Goal: Transaction & Acquisition: Purchase product/service

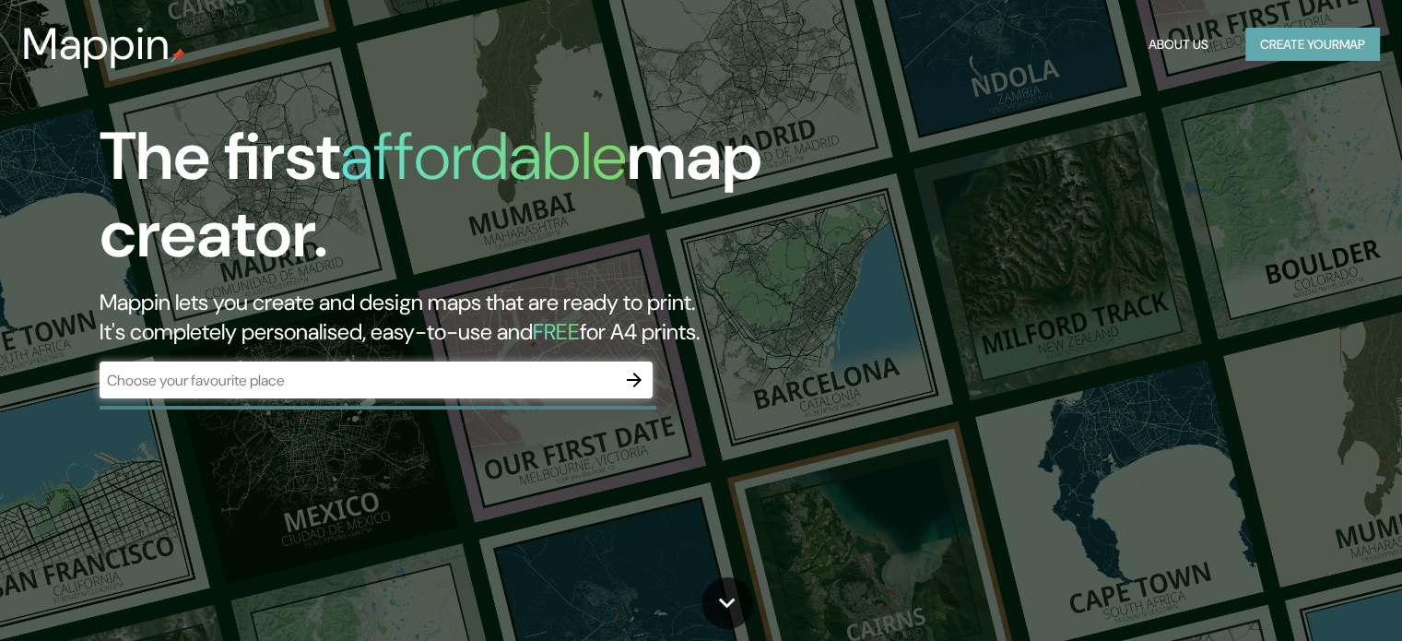
click at [1245, 40] on button "Create your map" at bounding box center [1312, 45] width 135 height 34
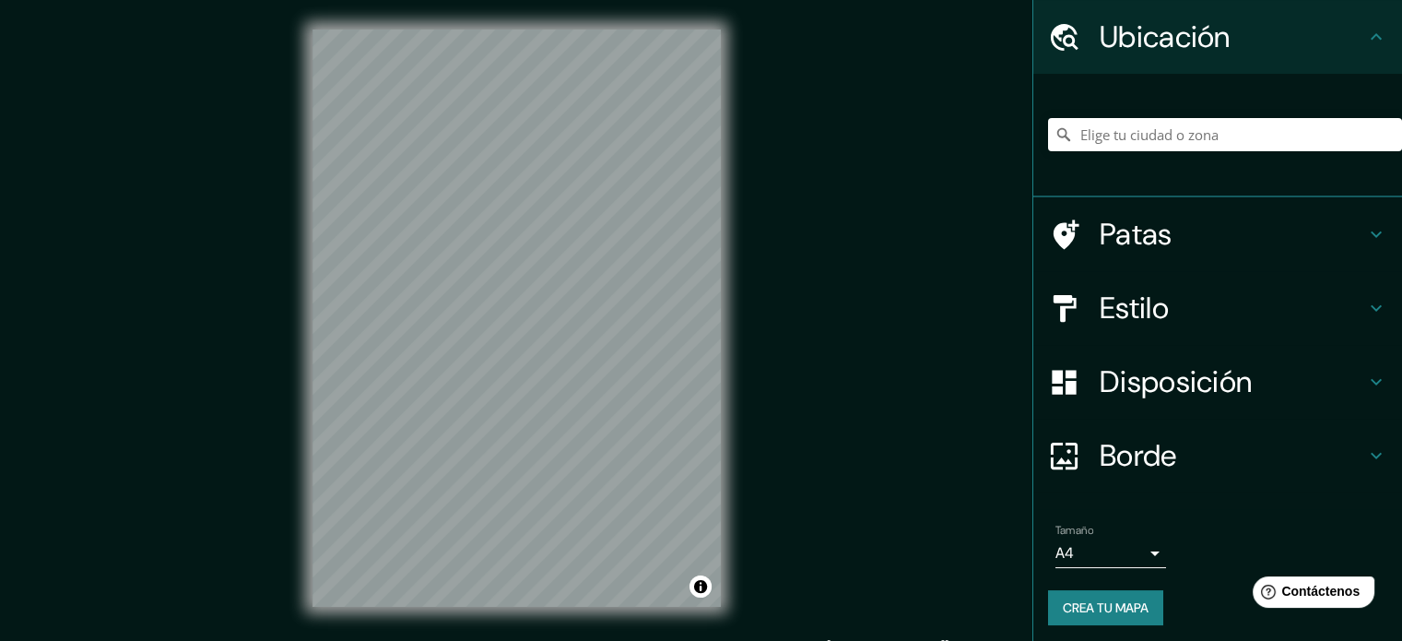
scroll to position [64, 0]
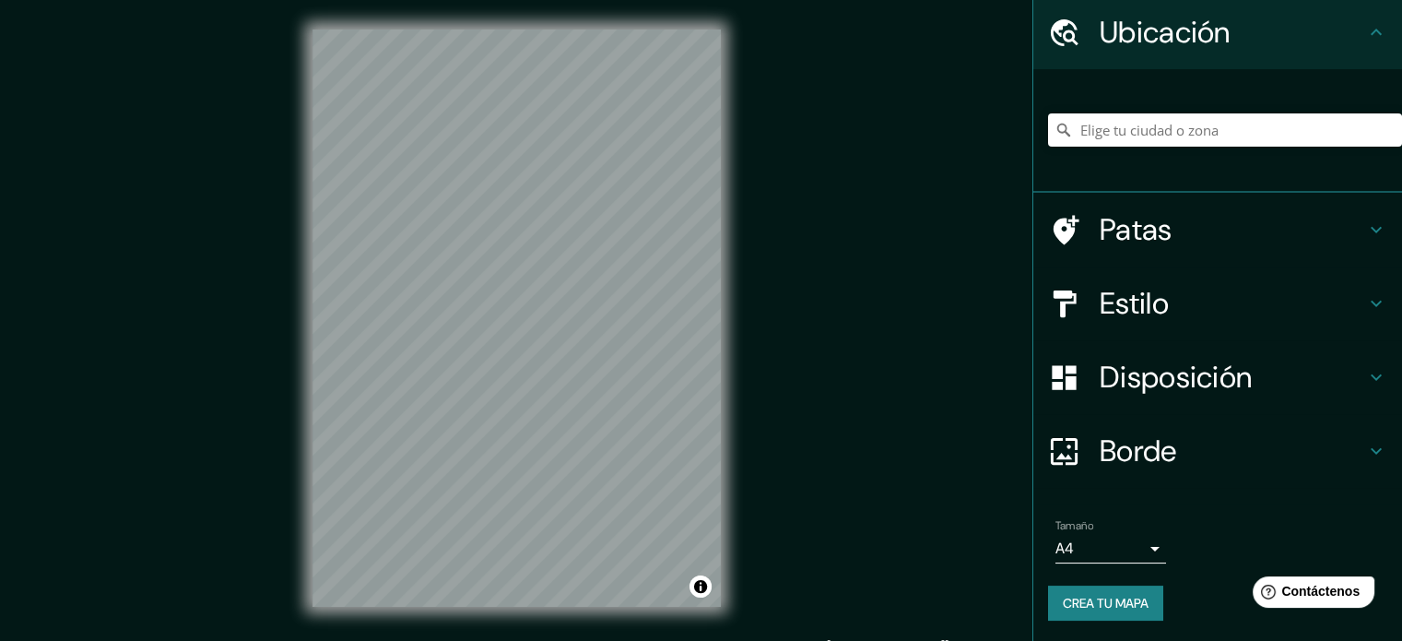
click at [1115, 309] on font "Estilo" at bounding box center [1134, 303] width 69 height 39
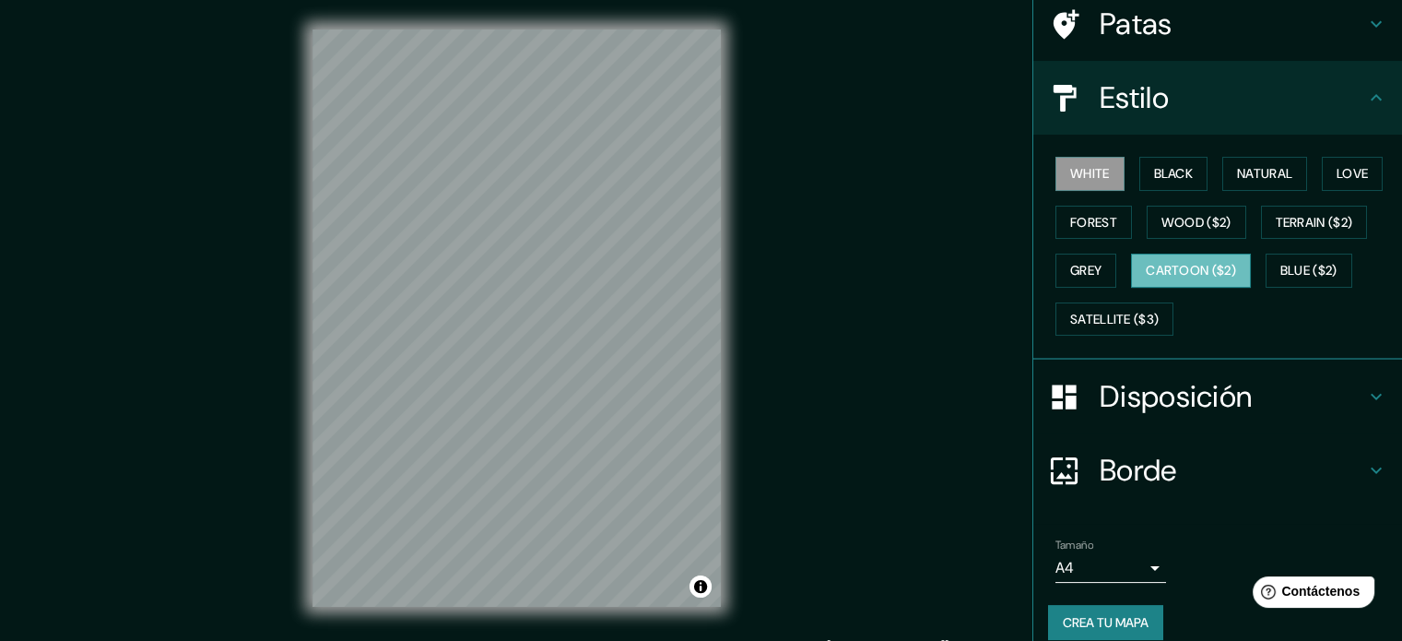
scroll to position [165, 0]
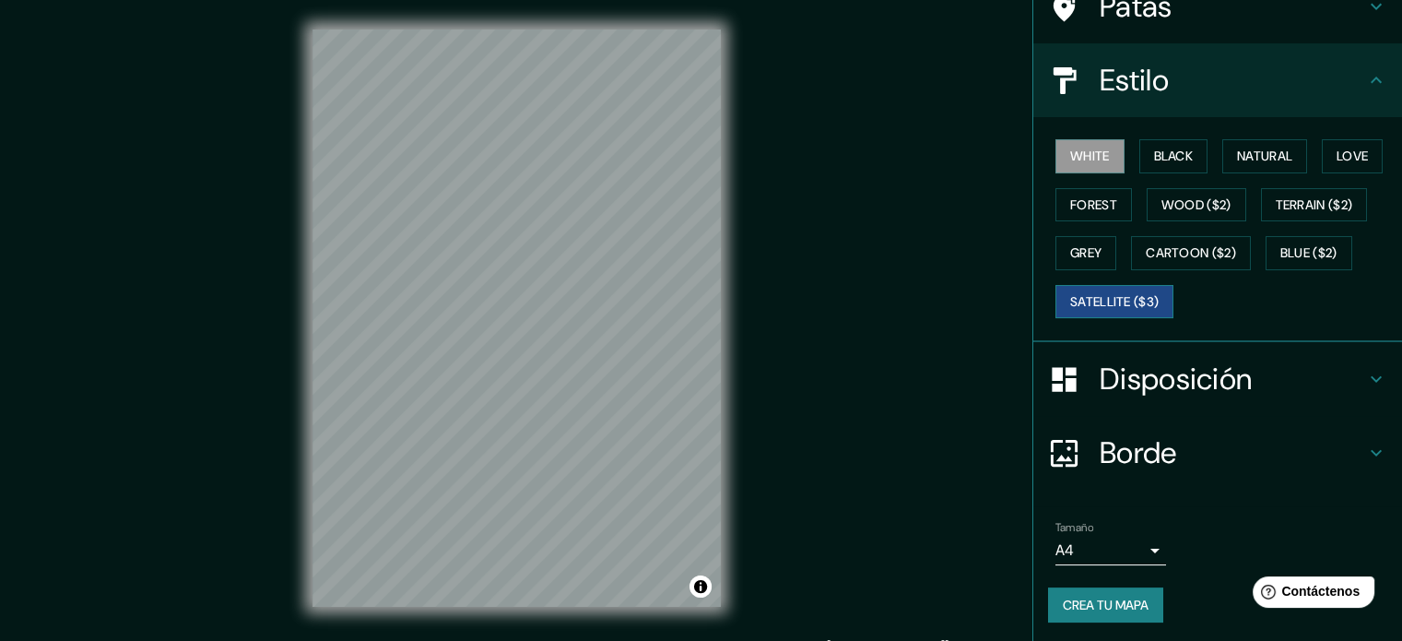
click at [1101, 305] on button "Satellite ($3)" at bounding box center [1115, 302] width 118 height 34
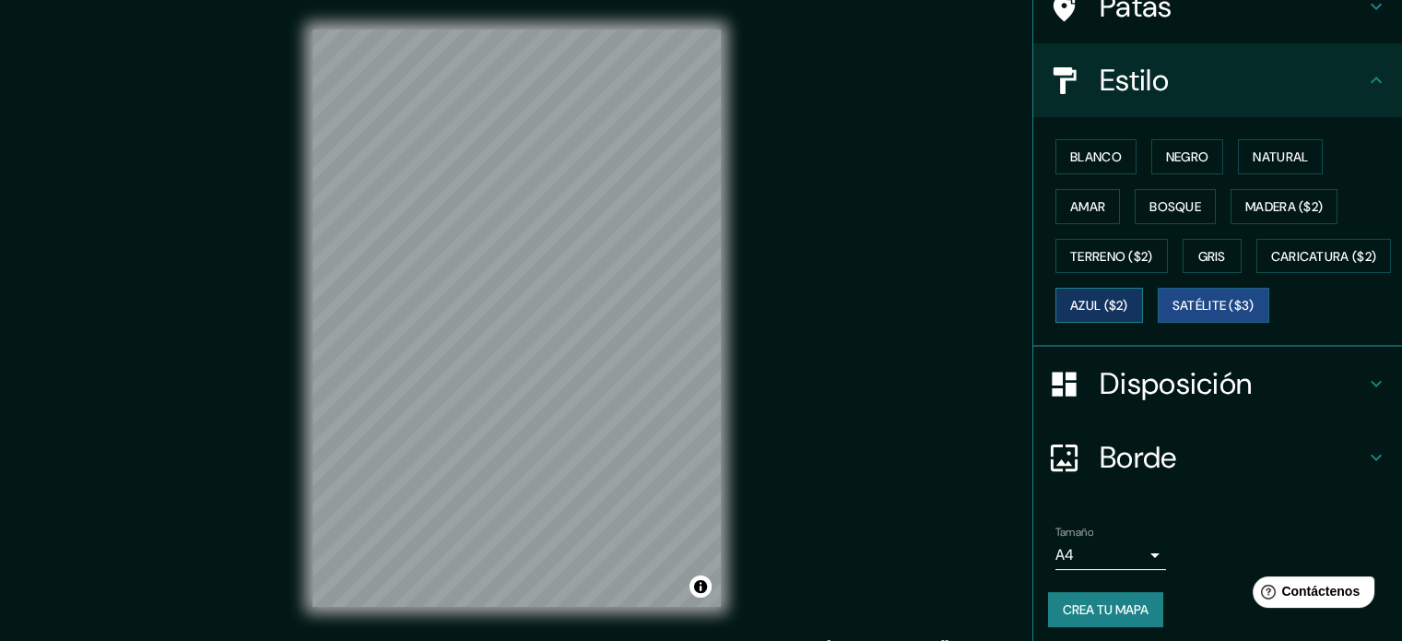
click at [1128, 298] on font "Azul ($2)" at bounding box center [1099, 306] width 58 height 17
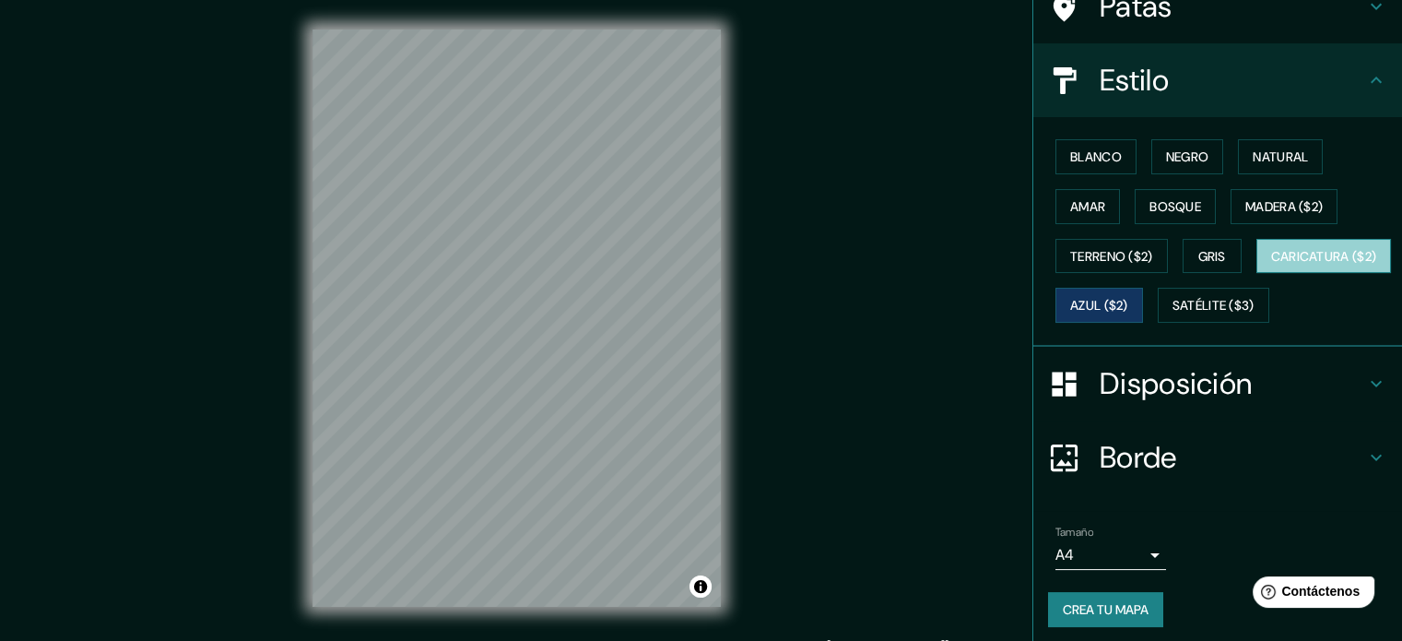
click at [1271, 265] on font "Caricatura ($2)" at bounding box center [1324, 256] width 106 height 17
click at [1128, 301] on font "Azul ($2)" at bounding box center [1099, 306] width 58 height 17
click at [1271, 265] on font "Caricatura ($2)" at bounding box center [1324, 256] width 106 height 17
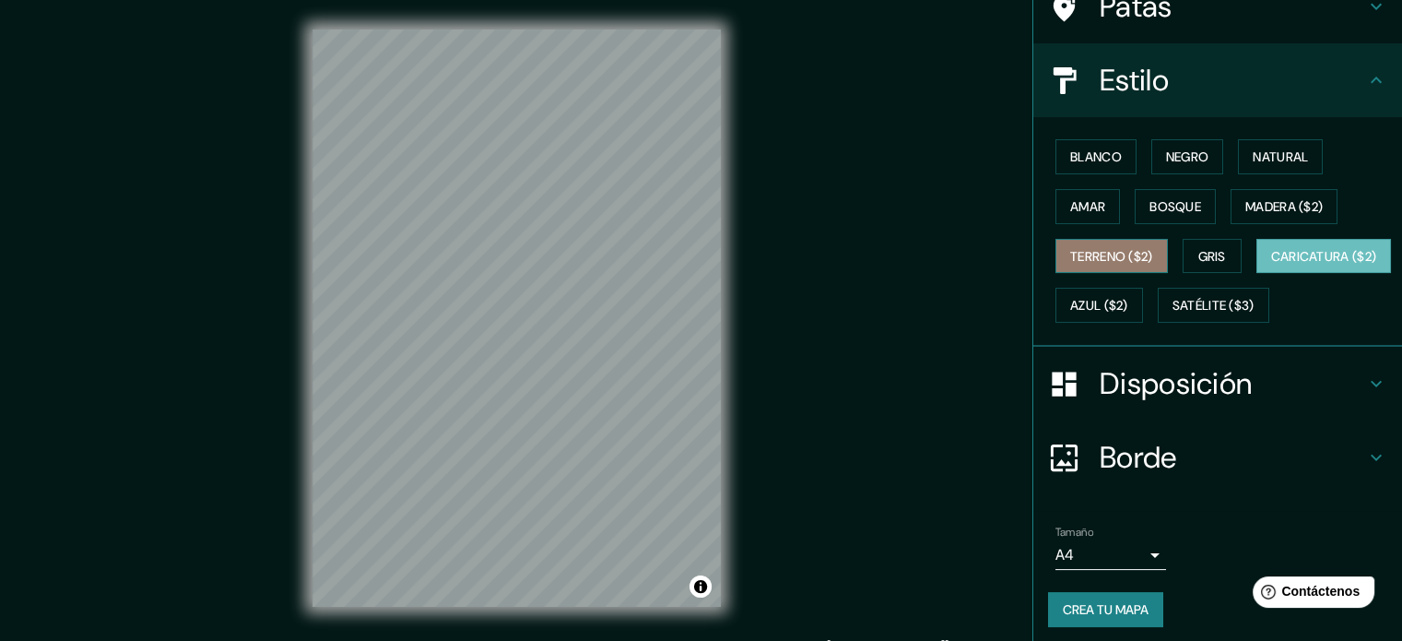
click at [1125, 263] on font "Terreno ($2)" at bounding box center [1111, 256] width 83 height 24
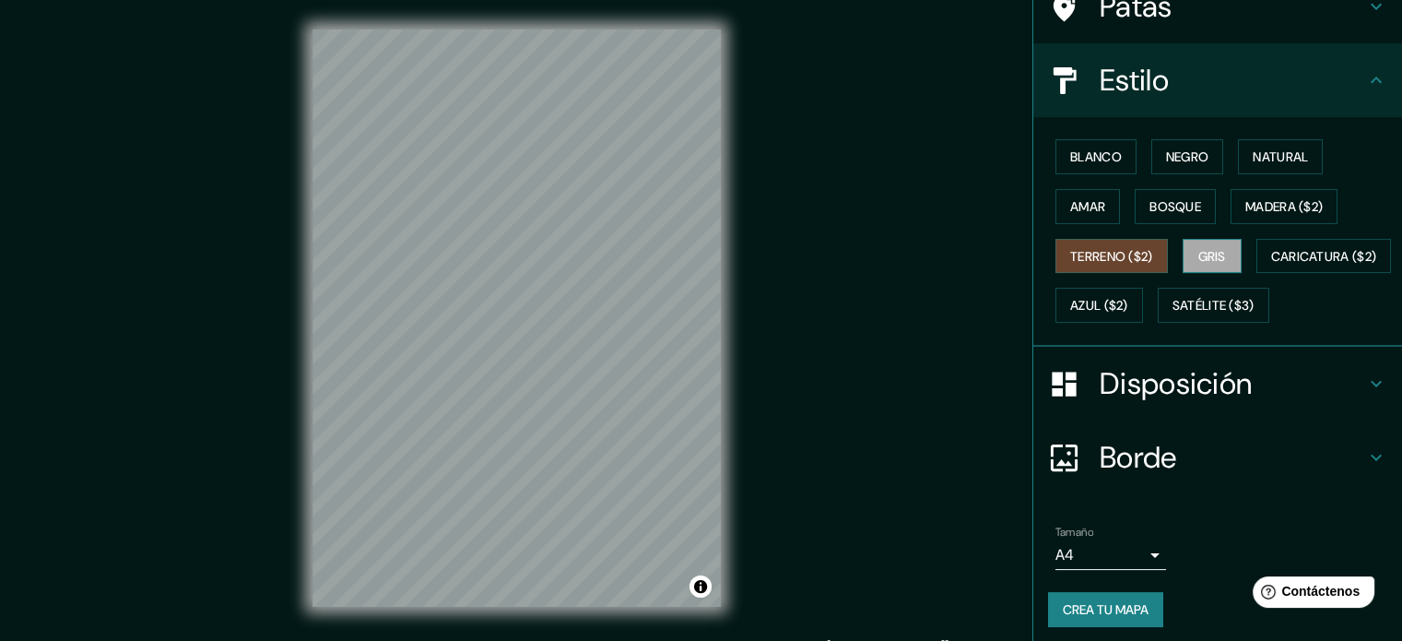
click at [1198, 252] on font "Gris" at bounding box center [1212, 256] width 28 height 17
drag, startPoint x: 1267, startPoint y: 213, endPoint x: 1252, endPoint y: 210, distance: 15.0
click at [1265, 213] on font "Madera ($2)" at bounding box center [1283, 206] width 77 height 17
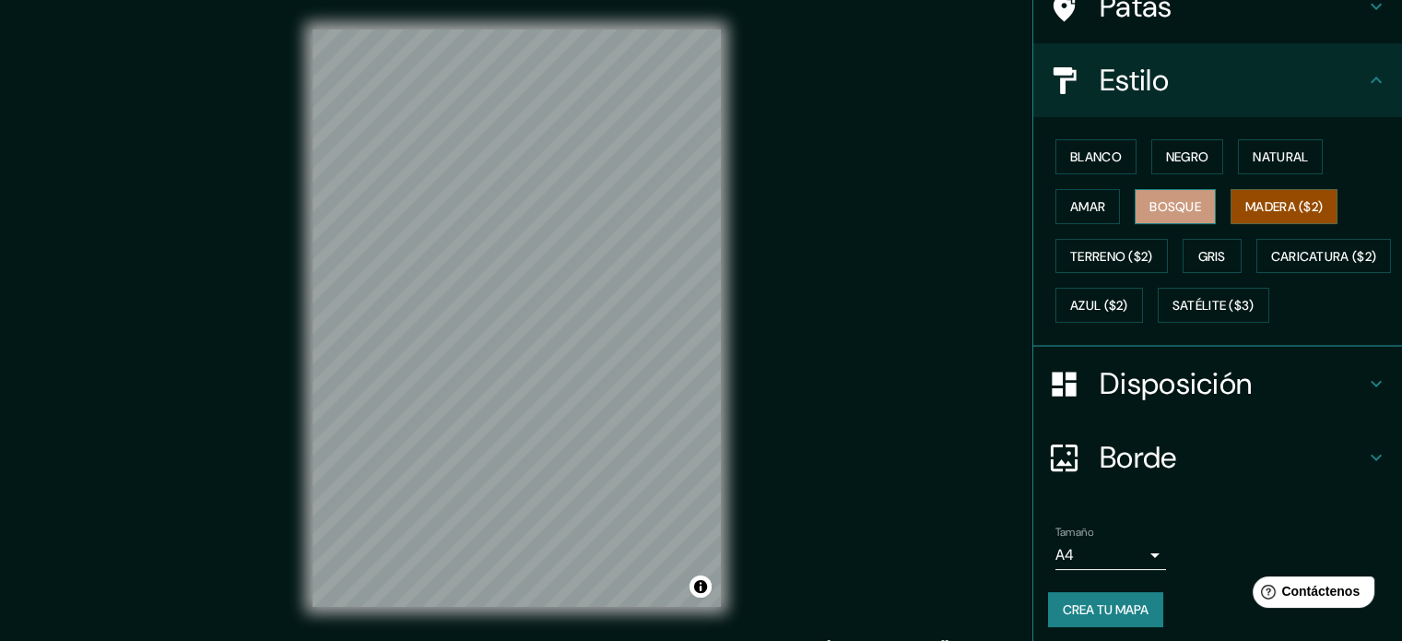
click at [1176, 208] on font "Bosque" at bounding box center [1176, 206] width 52 height 17
click at [1074, 209] on font "Amar" at bounding box center [1087, 206] width 35 height 17
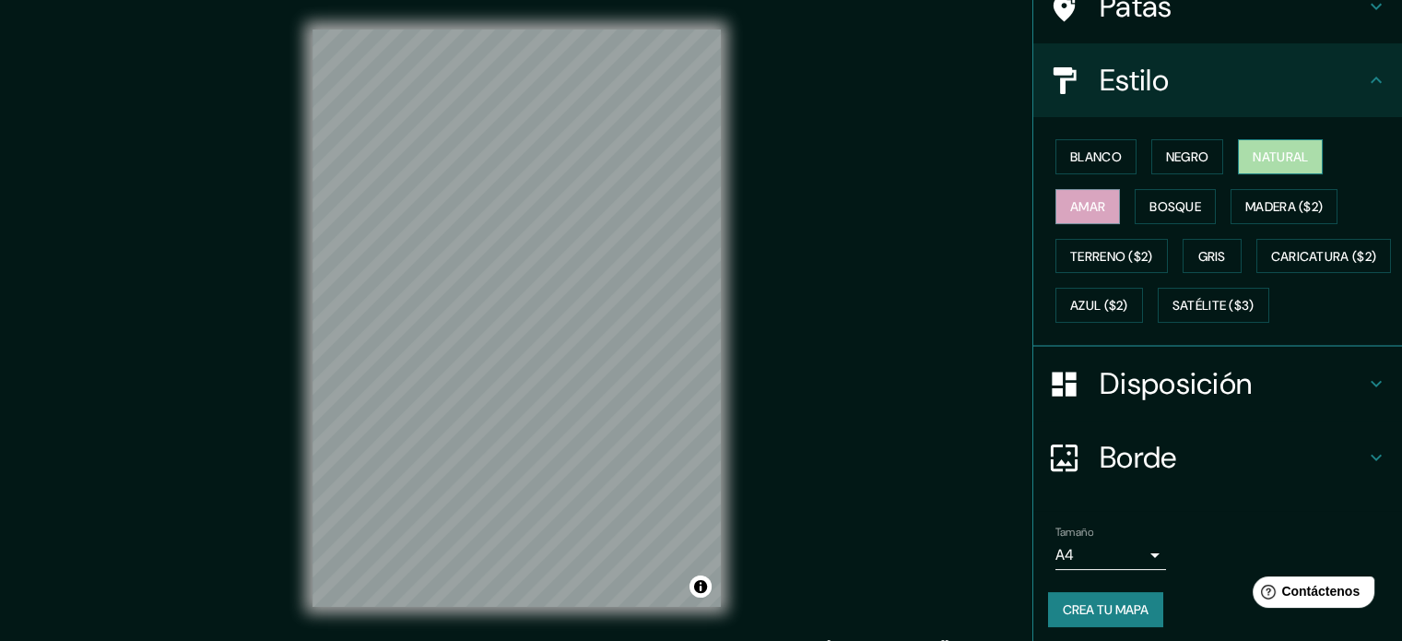
click at [1261, 156] on font "Natural" at bounding box center [1280, 156] width 55 height 17
click at [1174, 159] on font "Negro" at bounding box center [1187, 156] width 43 height 17
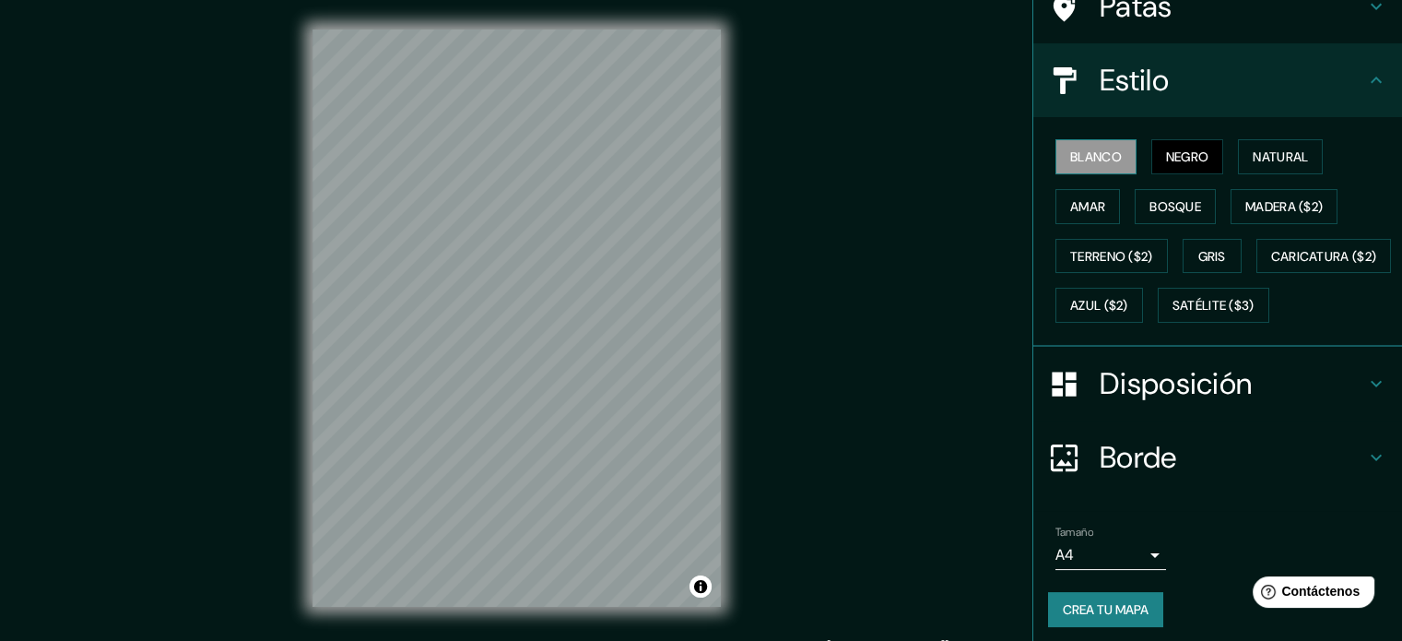
click at [1077, 150] on font "Blanco" at bounding box center [1096, 156] width 52 height 17
click at [1185, 150] on font "Negro" at bounding box center [1187, 156] width 43 height 17
click at [1166, 158] on font "Negro" at bounding box center [1187, 156] width 43 height 17
click at [1110, 154] on button "Blanco" at bounding box center [1096, 156] width 81 height 35
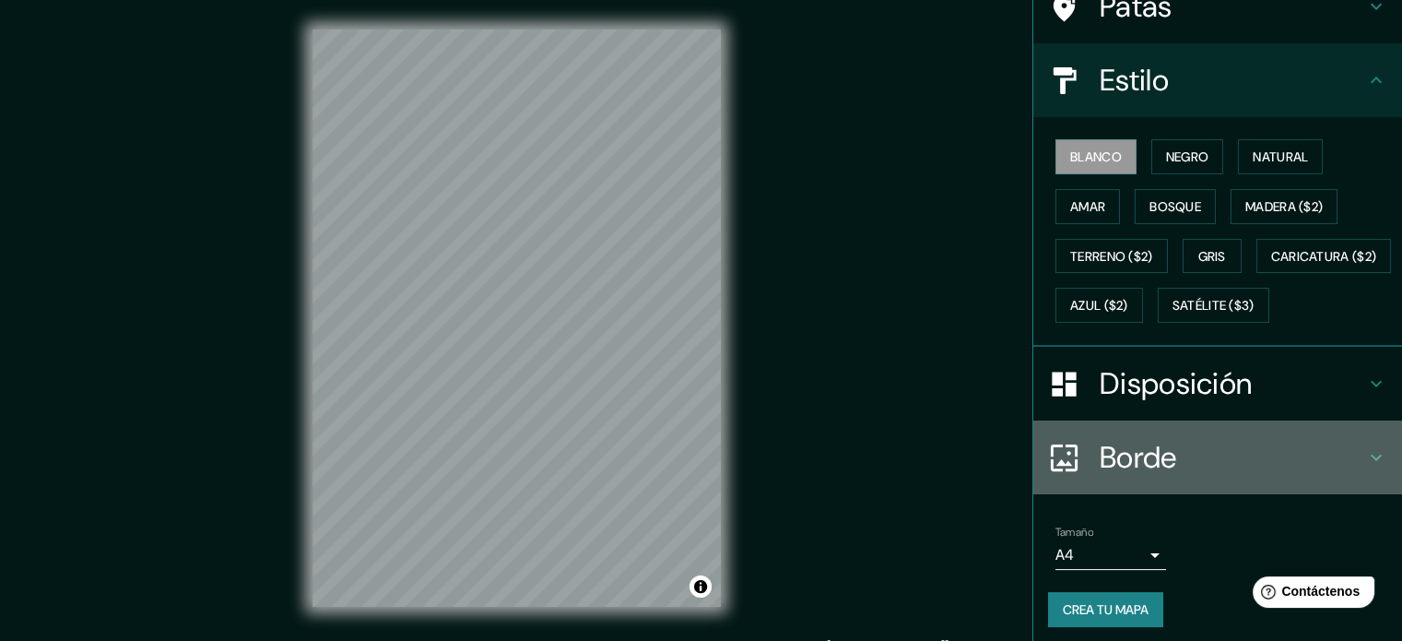
click at [1164, 494] on div "Borde" at bounding box center [1217, 457] width 369 height 74
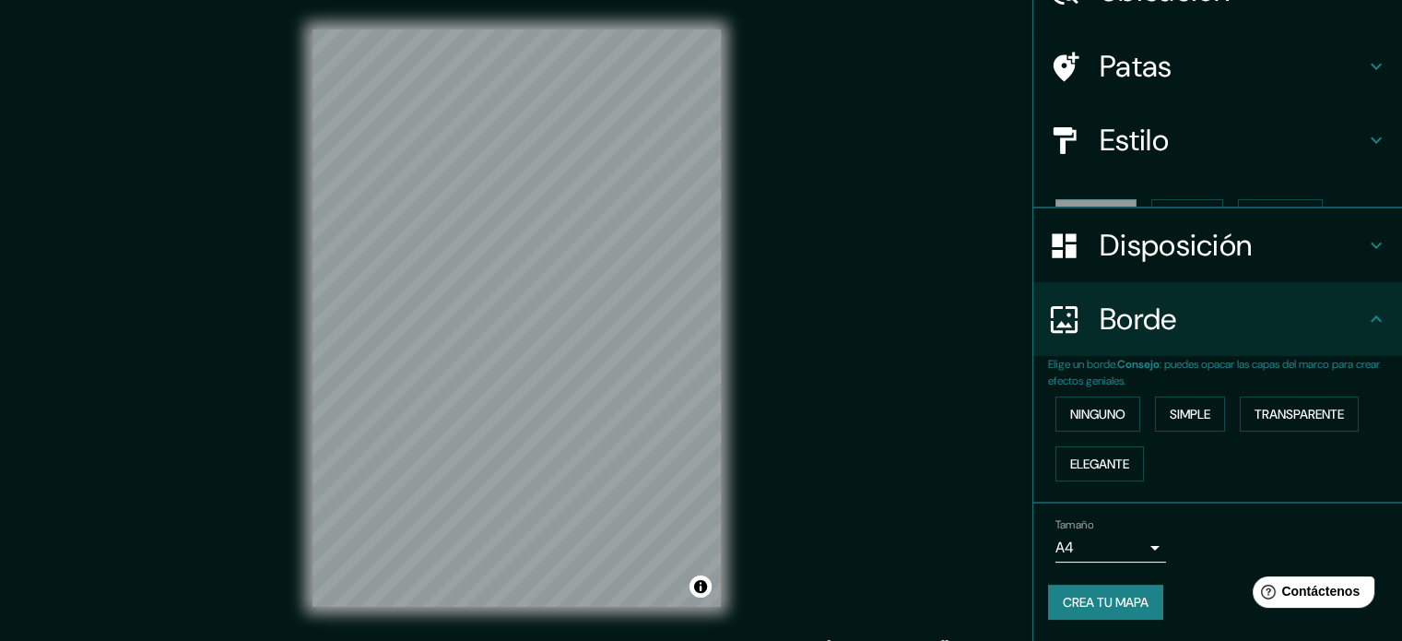
scroll to position [74, 0]
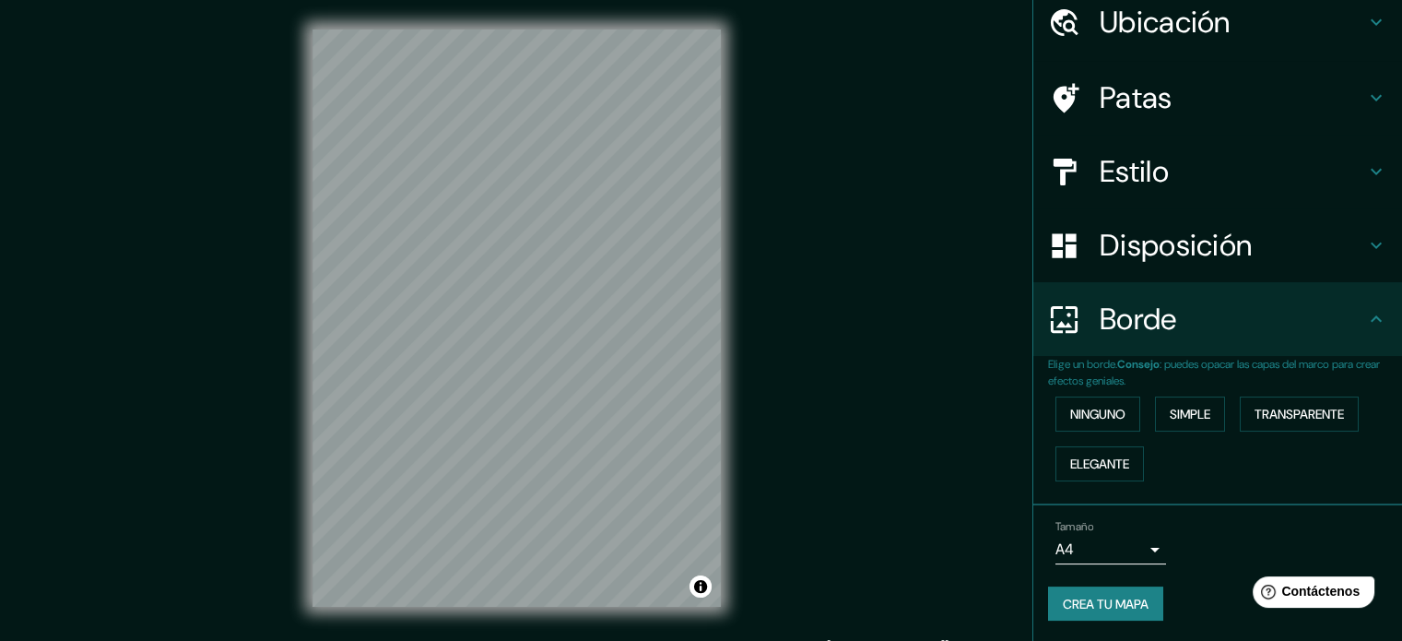
click at [1147, 260] on font "Disposición" at bounding box center [1176, 245] width 152 height 39
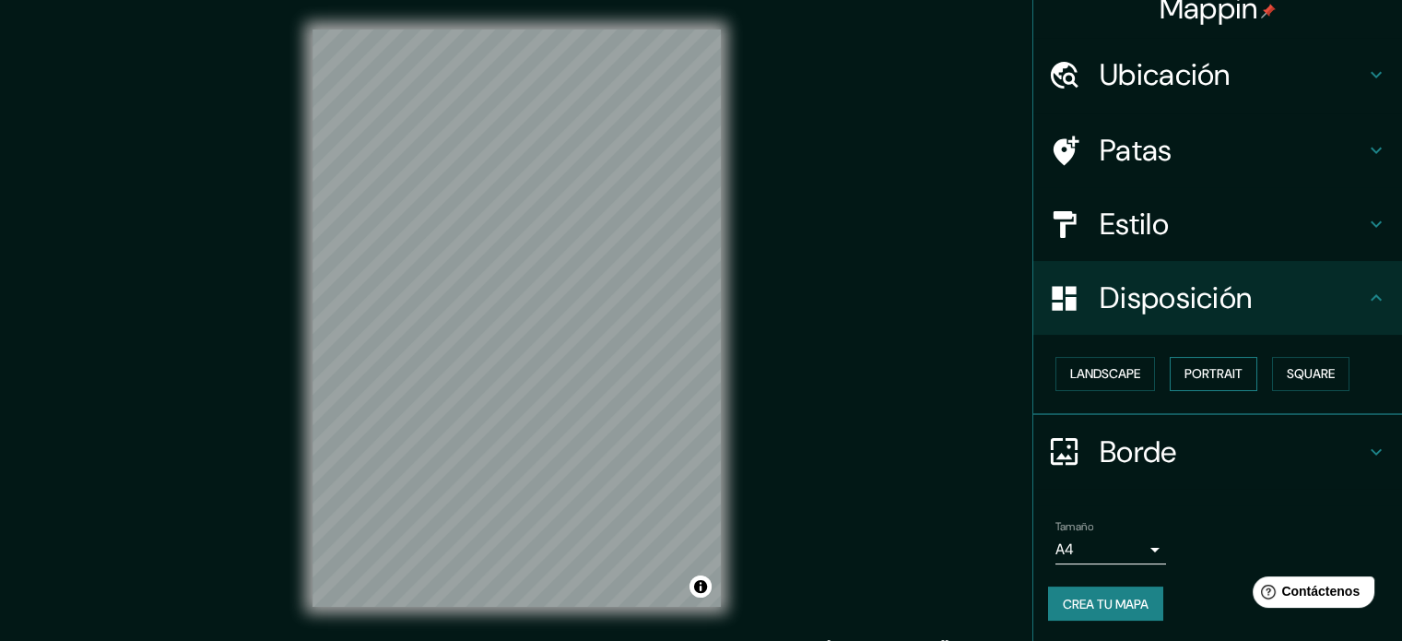
scroll to position [22, 0]
click at [1280, 372] on font "Cuadrado" at bounding box center [1292, 373] width 68 height 17
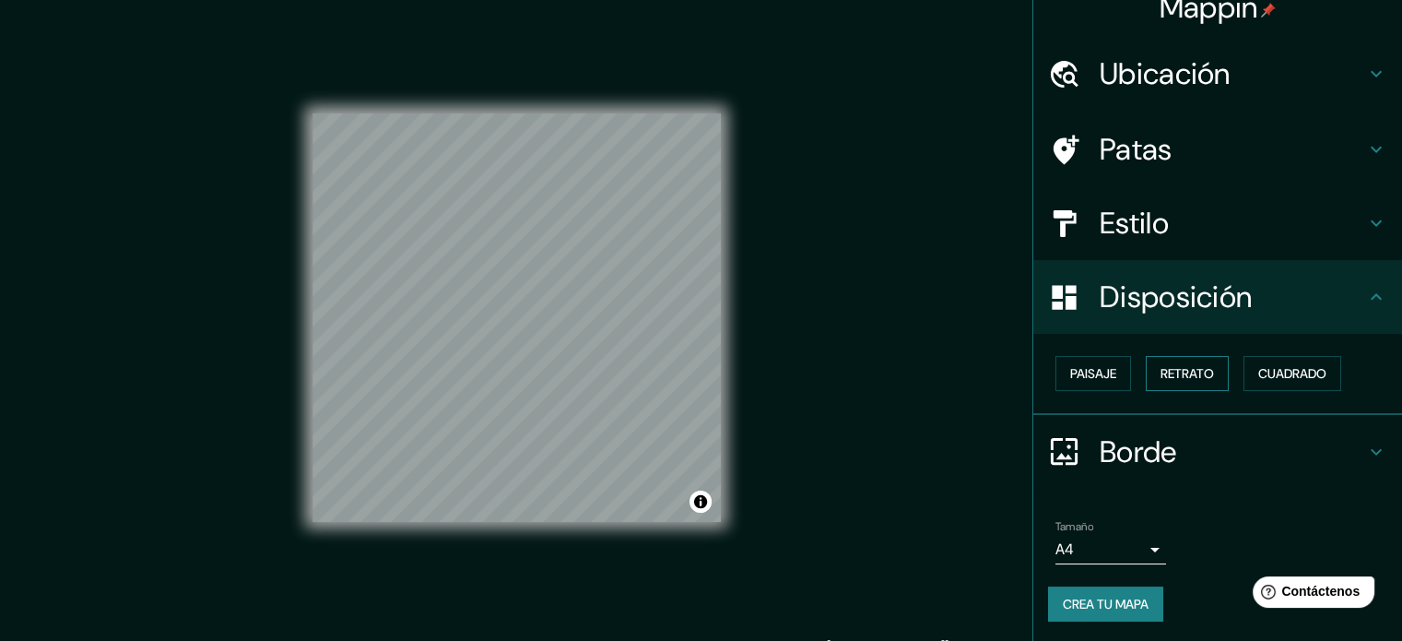
click at [1190, 372] on font "Retrato" at bounding box center [1187, 373] width 53 height 17
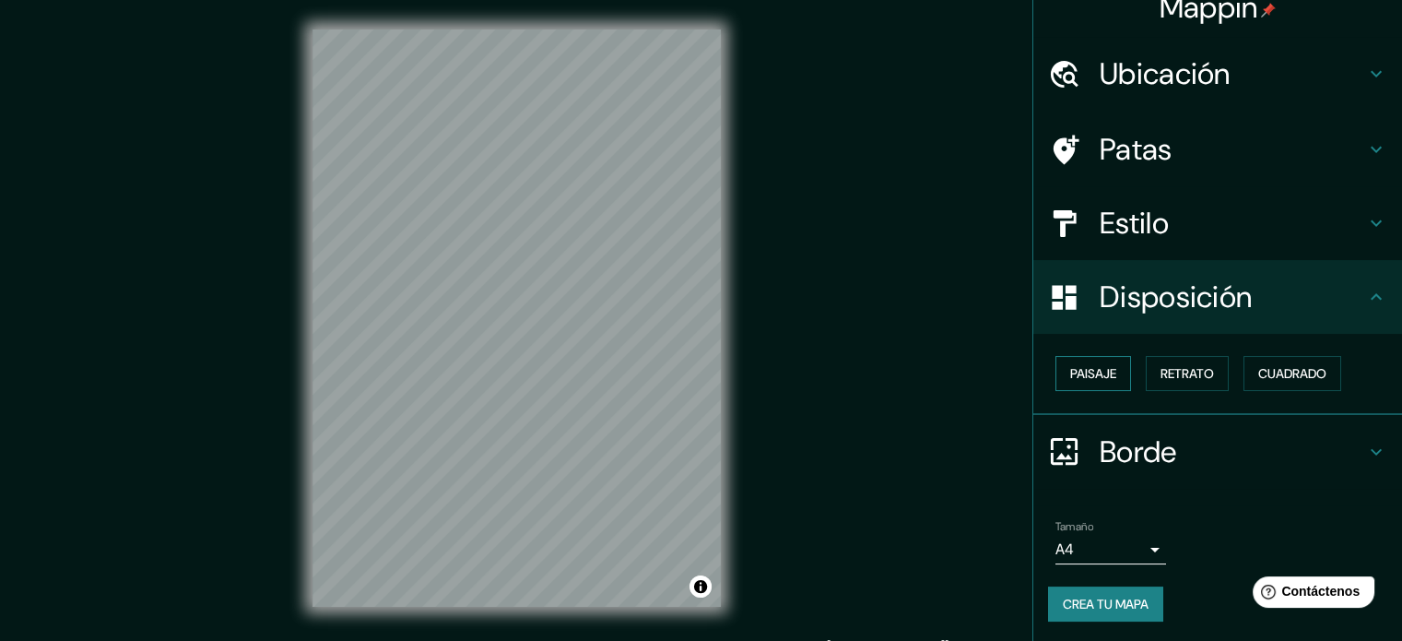
click at [1091, 372] on font "Paisaje" at bounding box center [1093, 373] width 46 height 17
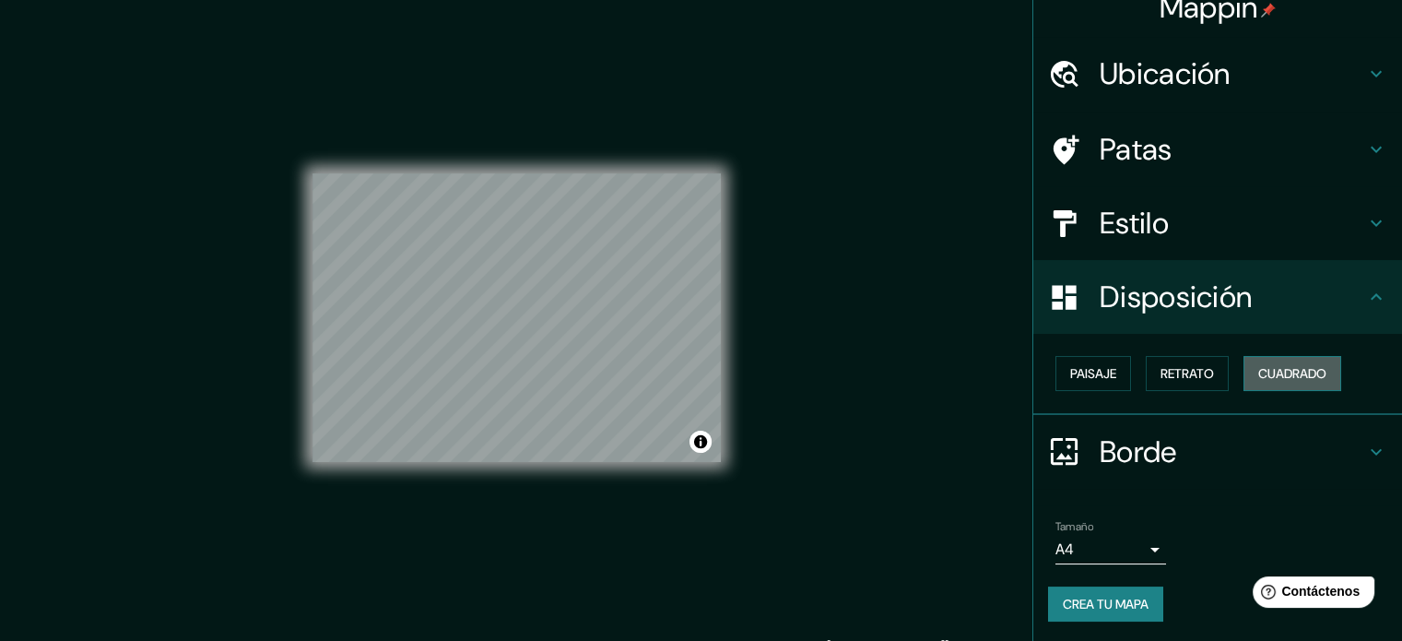
click at [1276, 374] on font "Cuadrado" at bounding box center [1292, 373] width 68 height 17
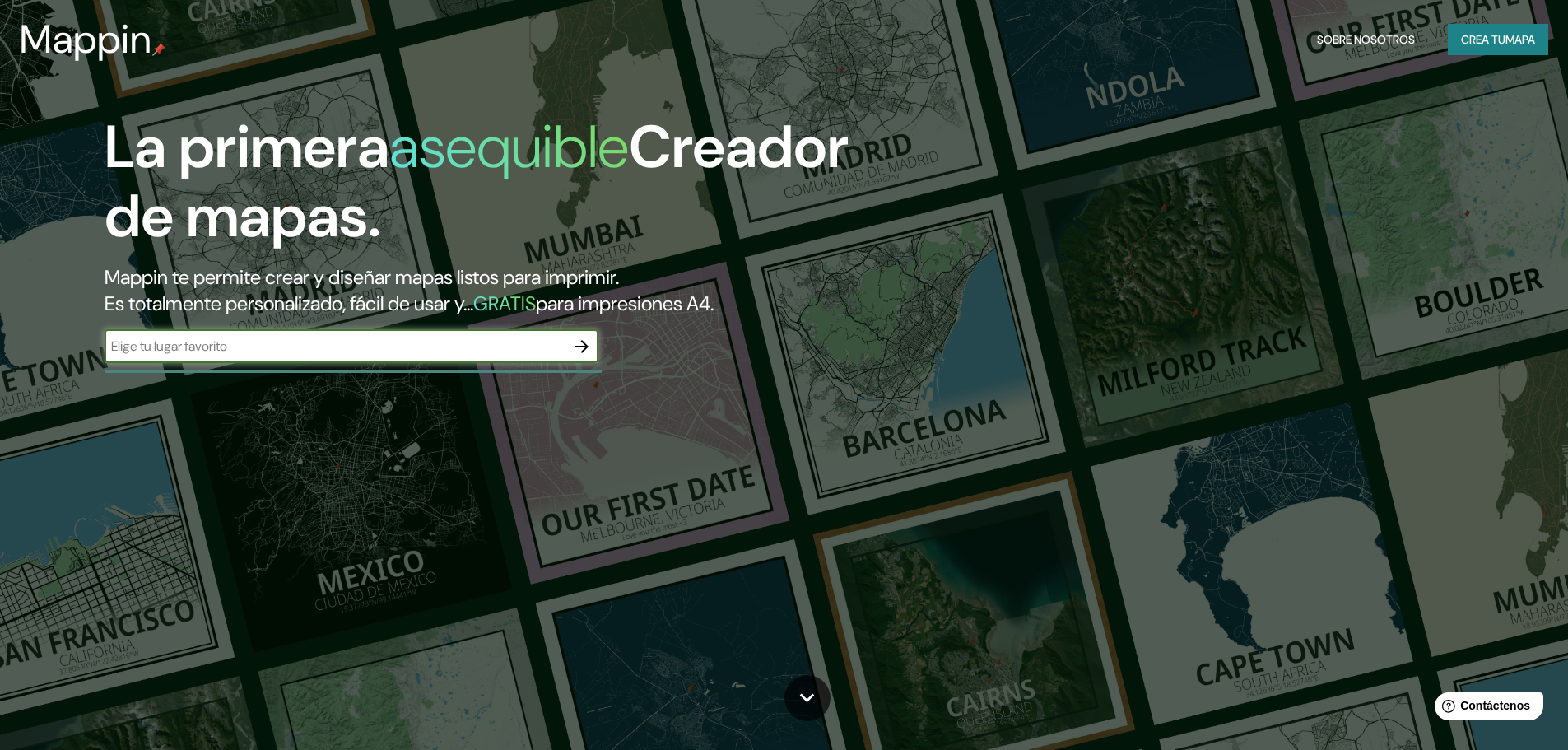
click at [1493, 33] on font "Crea tu" at bounding box center [1483, 39] width 45 height 15
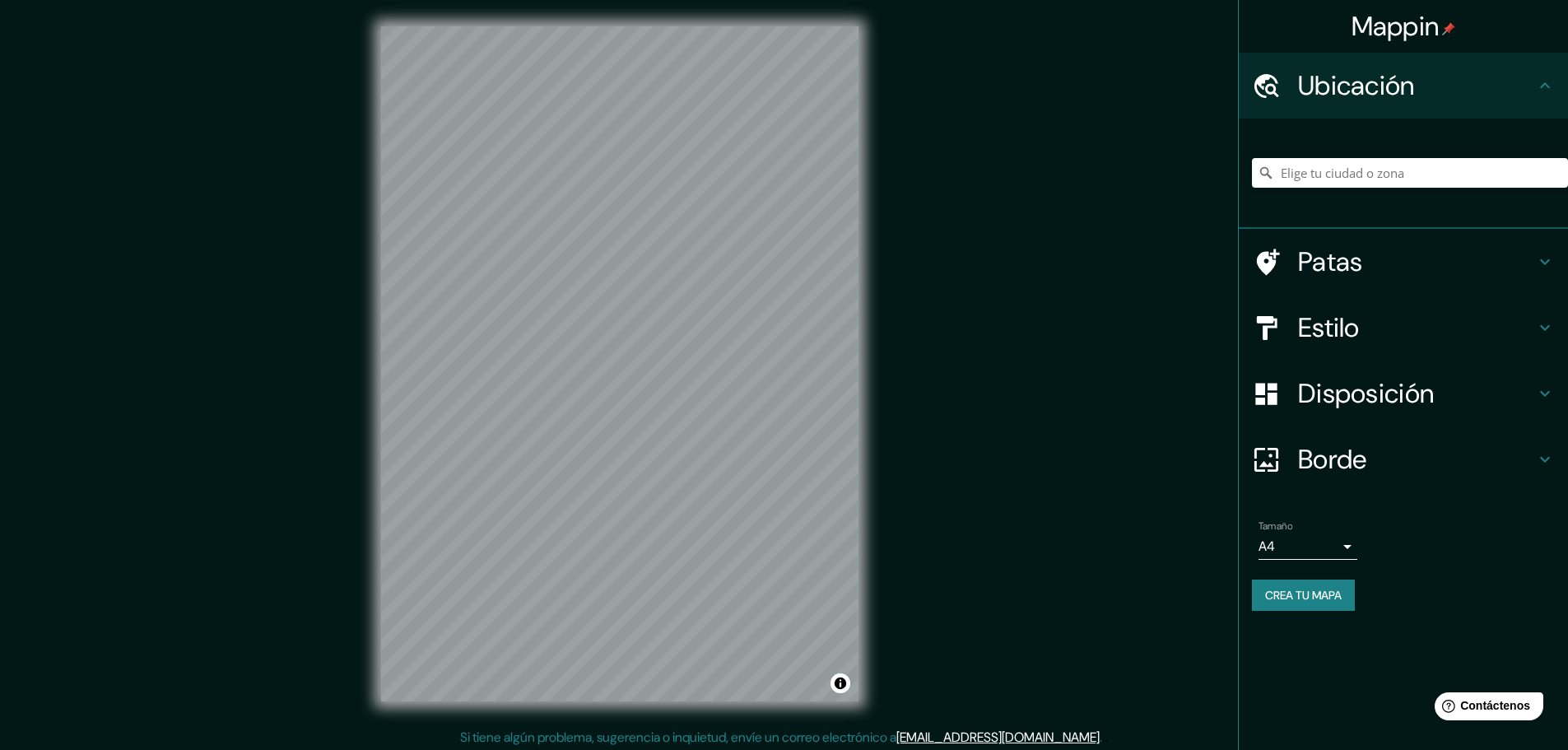
click at [1364, 341] on h4 "Estilo" at bounding box center [1417, 327] width 238 height 33
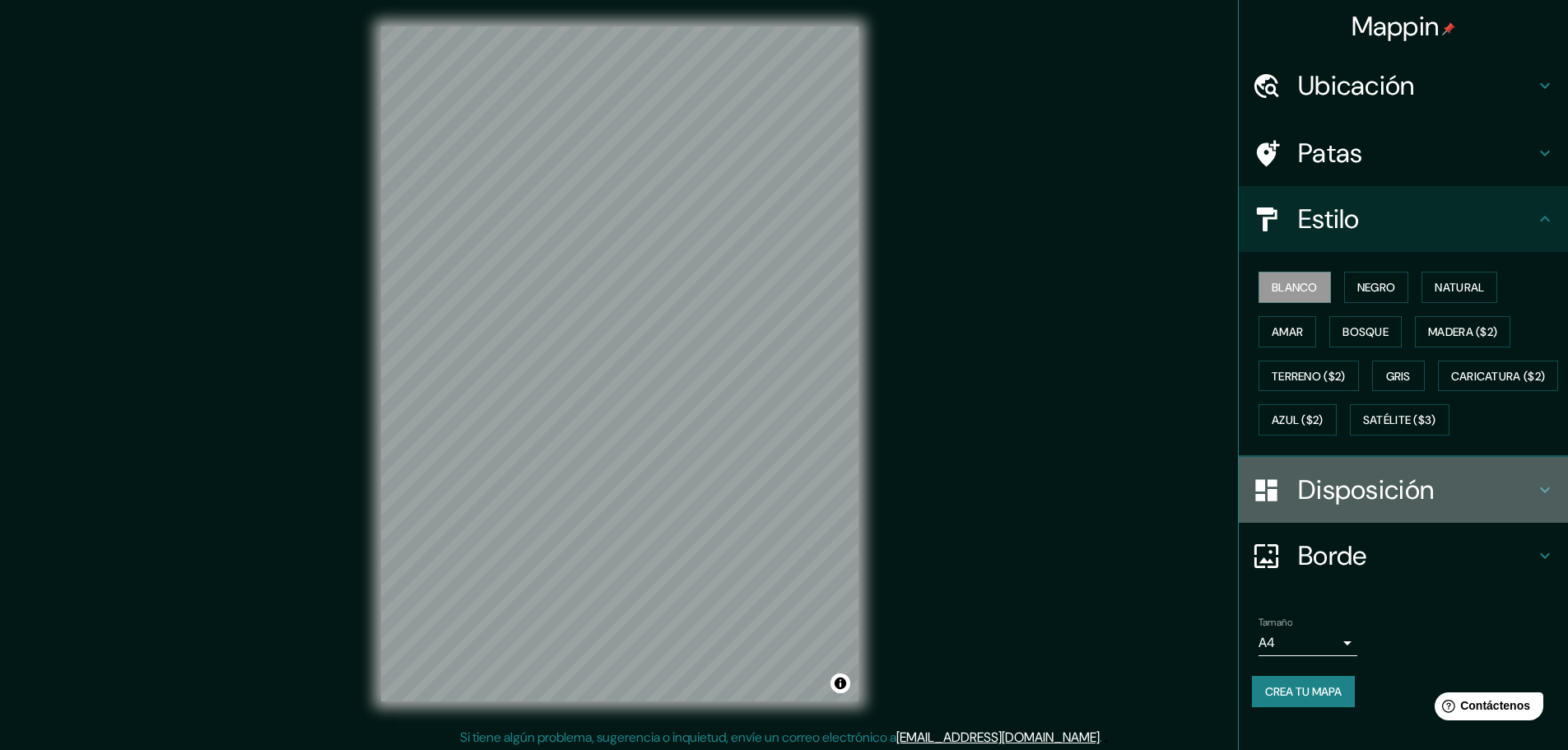
click at [1332, 507] on font "Disposición" at bounding box center [1366, 489] width 136 height 35
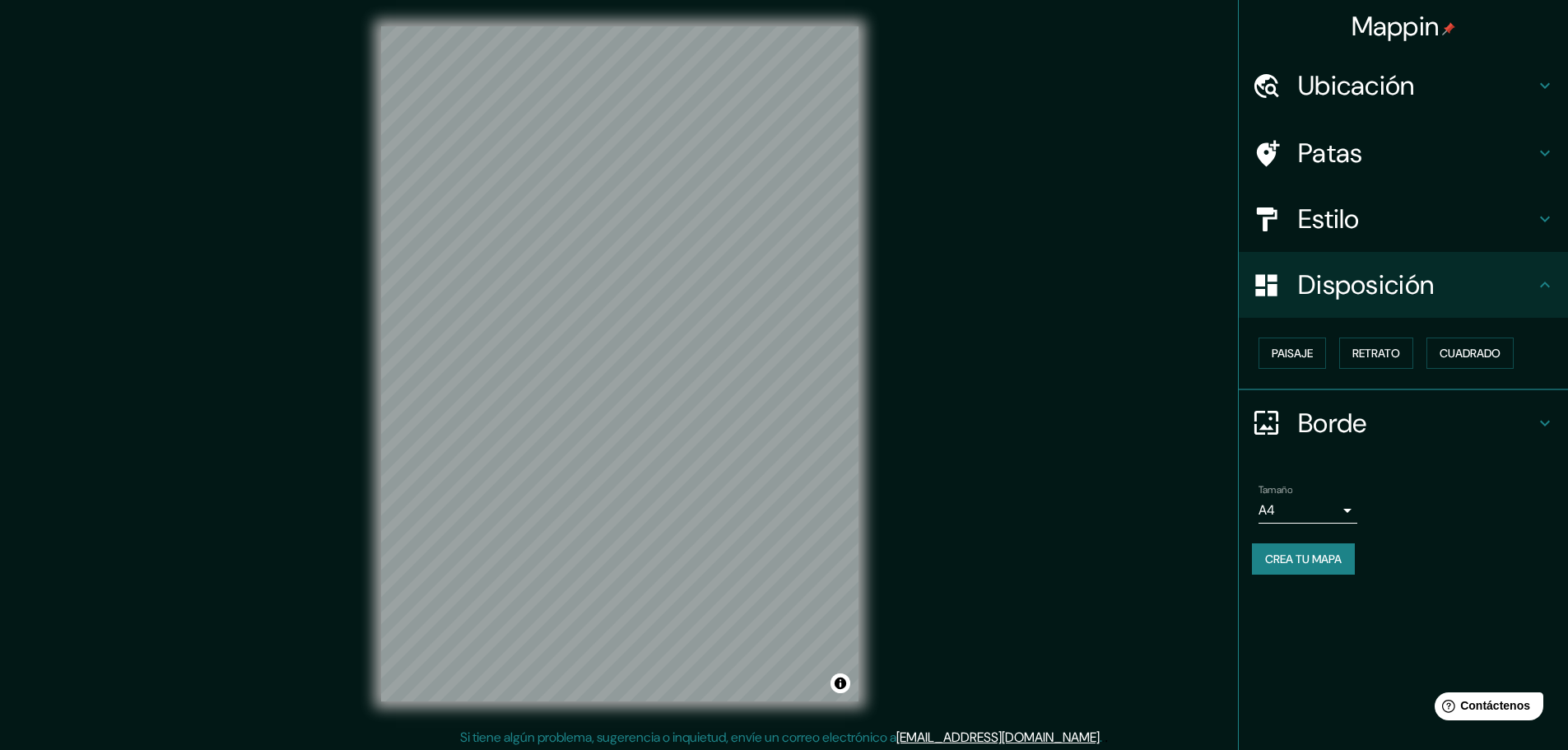
click at [1342, 221] on font "Estilo" at bounding box center [1329, 219] width 62 height 35
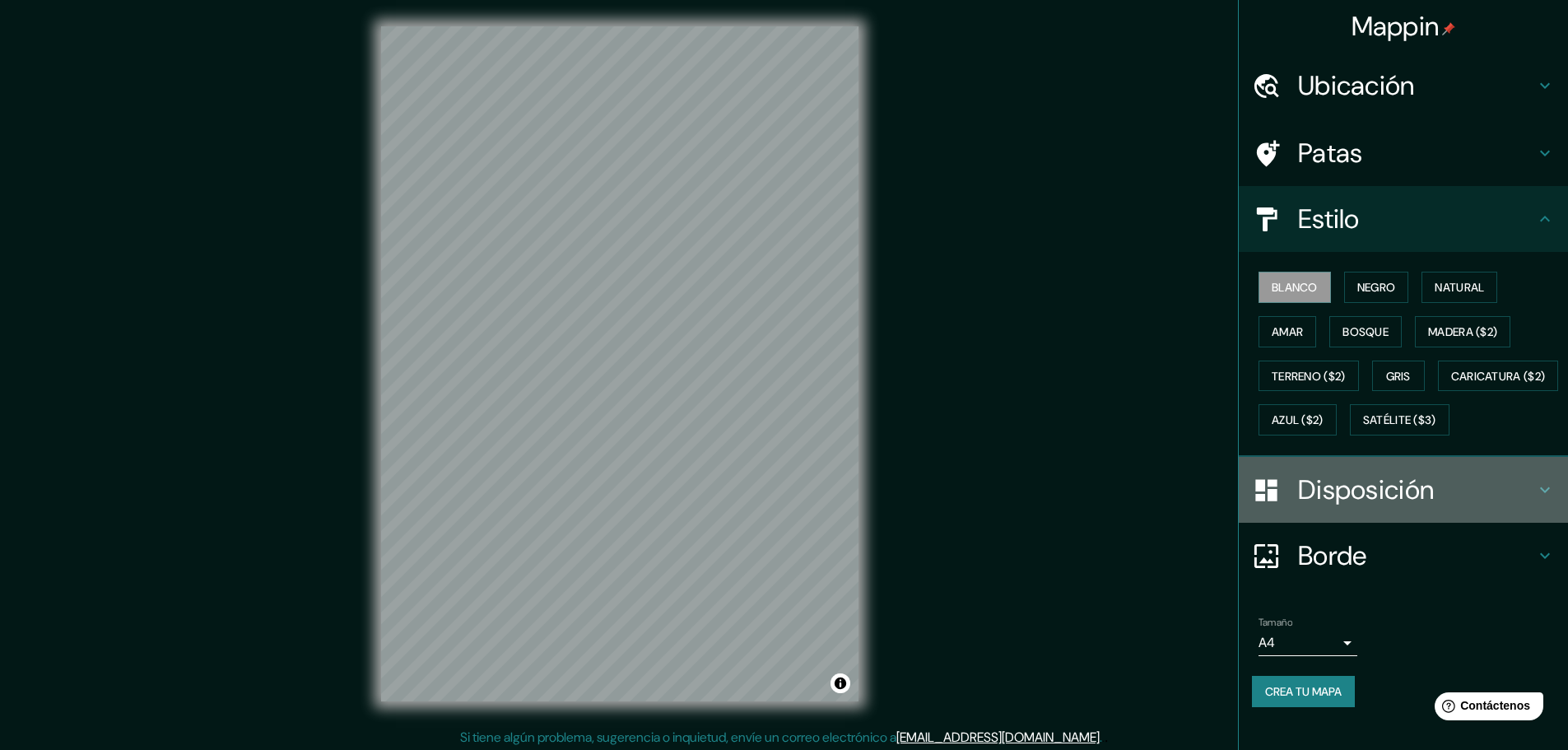
click at [1318, 507] on font "Disposición" at bounding box center [1366, 489] width 136 height 35
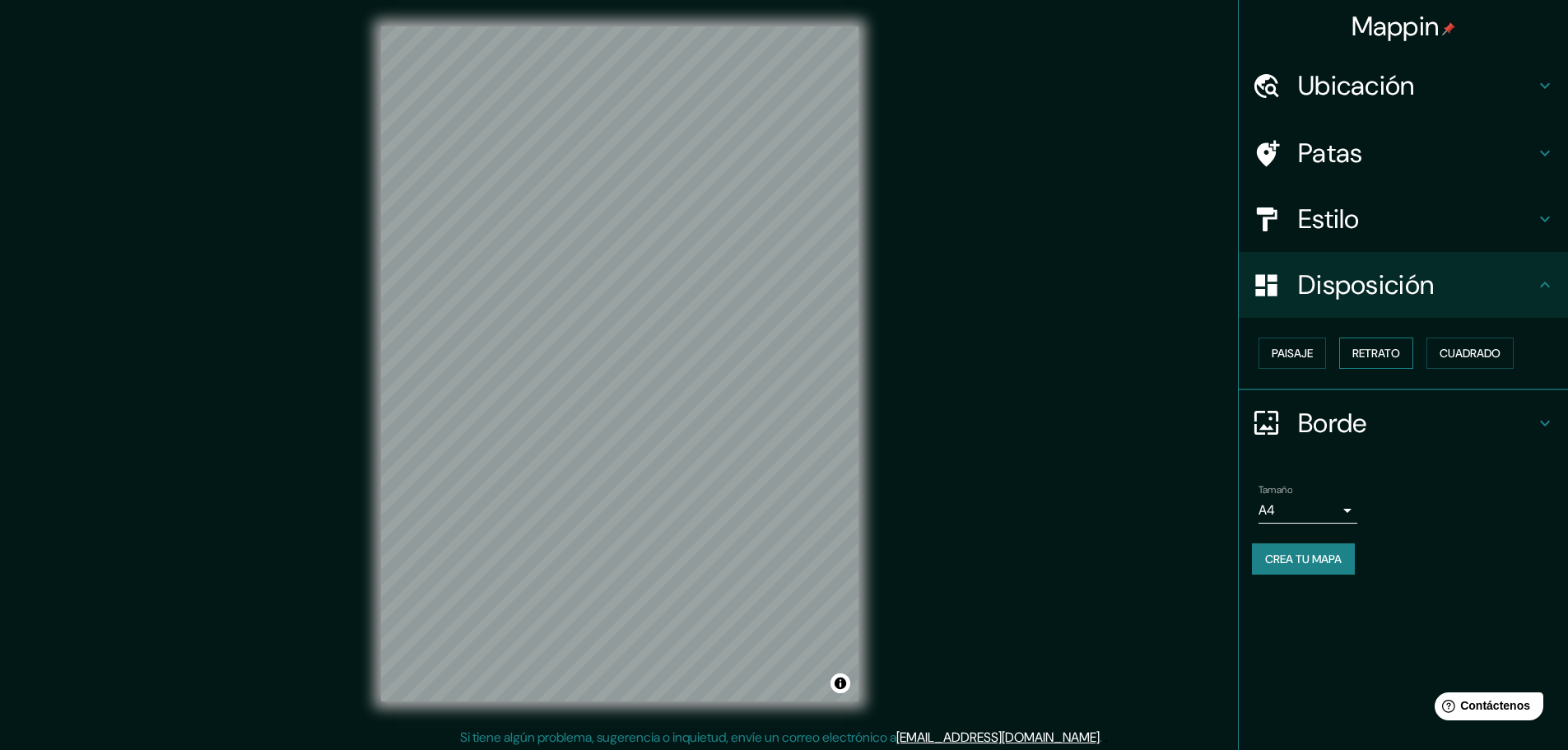
click at [1361, 345] on font "Retrato" at bounding box center [1376, 354] width 47 height 21
click at [1446, 347] on font "Cuadrado" at bounding box center [1470, 353] width 61 height 15
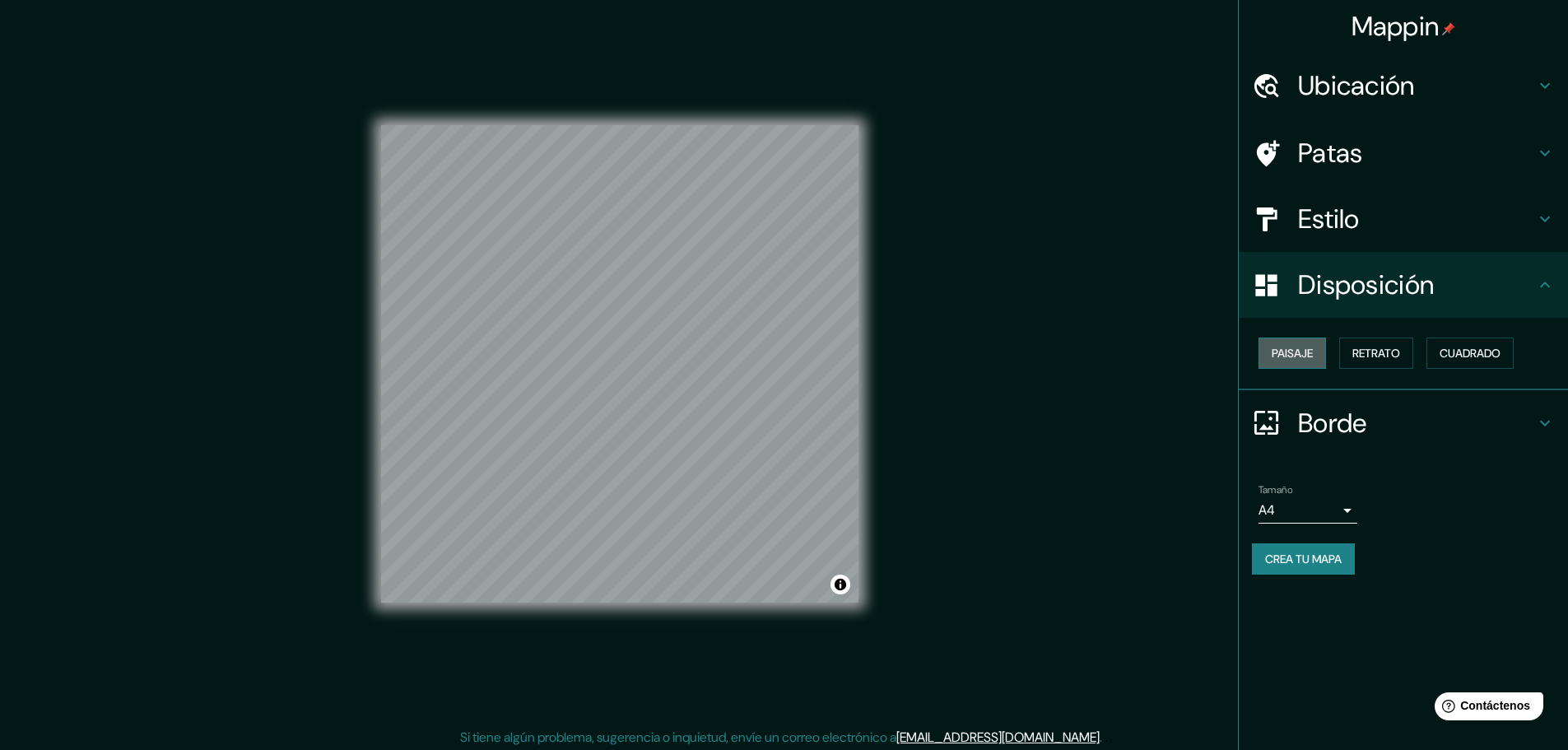
click at [1281, 348] on font "Paisaje" at bounding box center [1292, 353] width 41 height 15
